Goal: Register for event/course

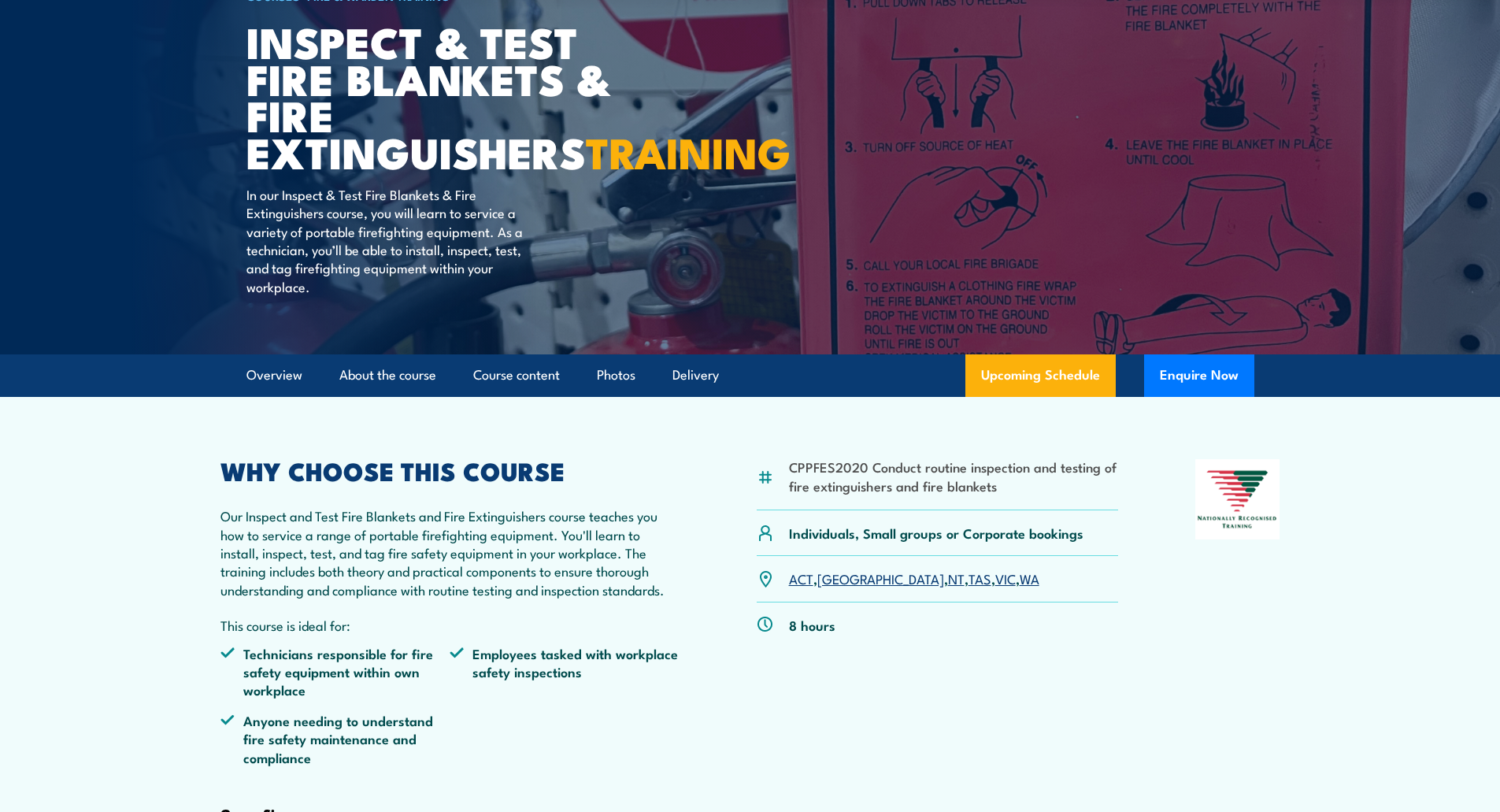
scroll to position [158, 0]
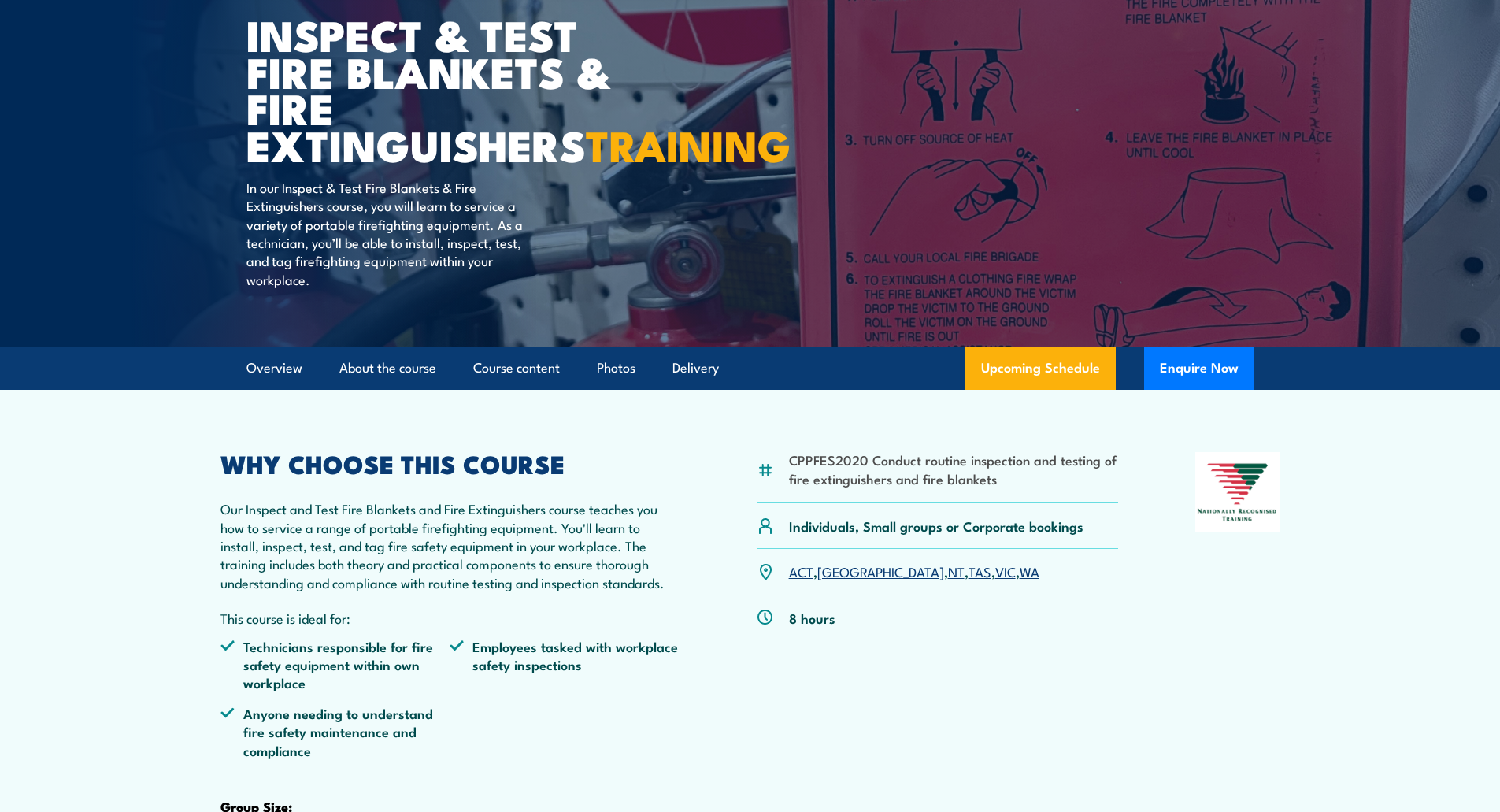
click at [834, 580] on link "[GEOGRAPHIC_DATA]" at bounding box center [881, 570] width 127 height 19
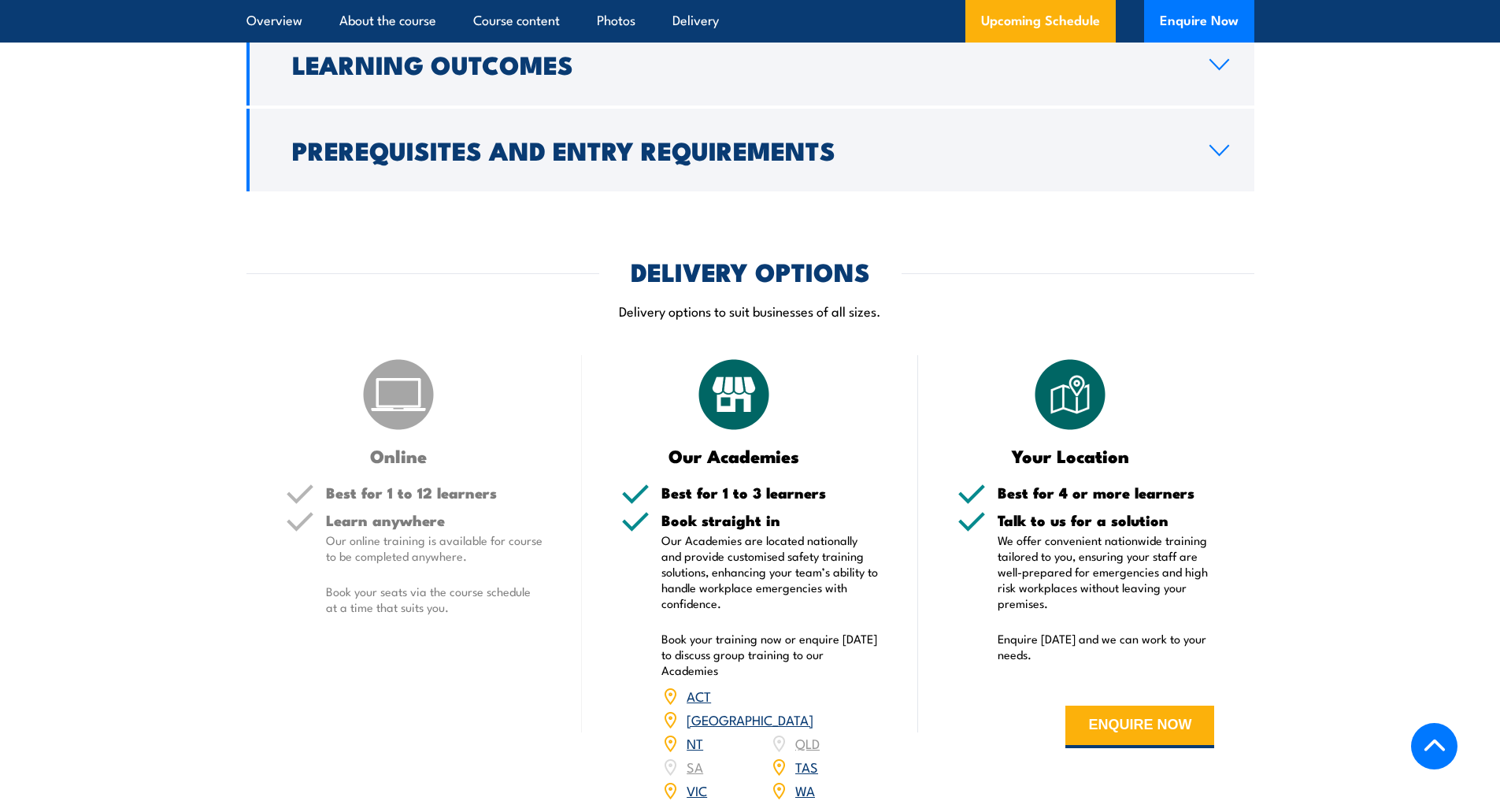
scroll to position [1901, 0]
